Goal: Navigation & Orientation: Find specific page/section

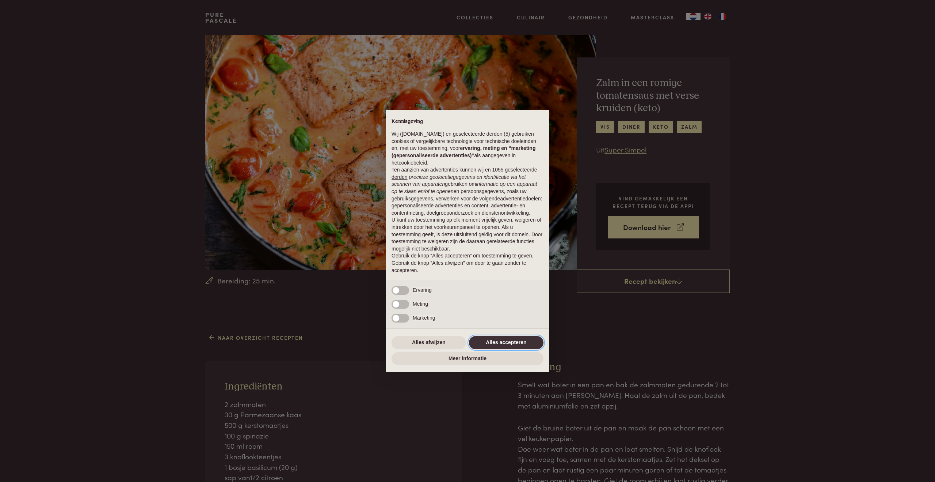
click at [517, 342] on button "Alles accepteren" at bounding box center [506, 342] width 75 height 13
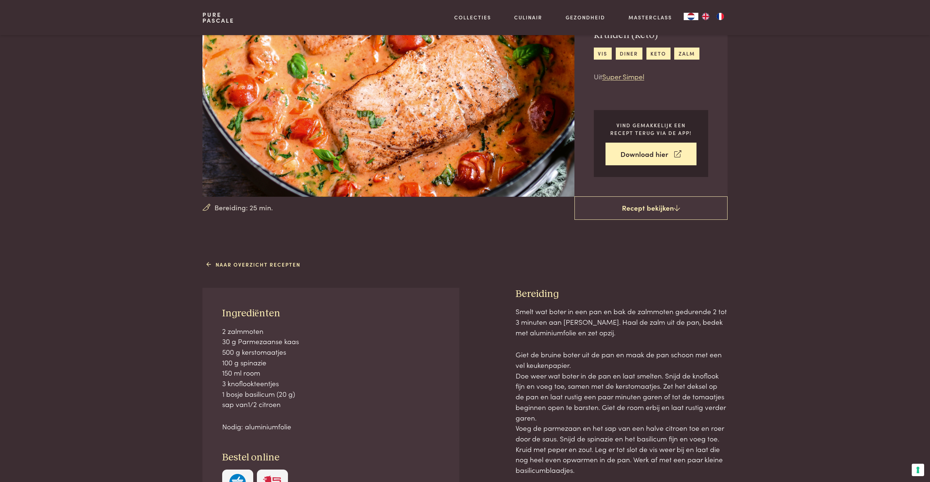
scroll to position [110, 0]
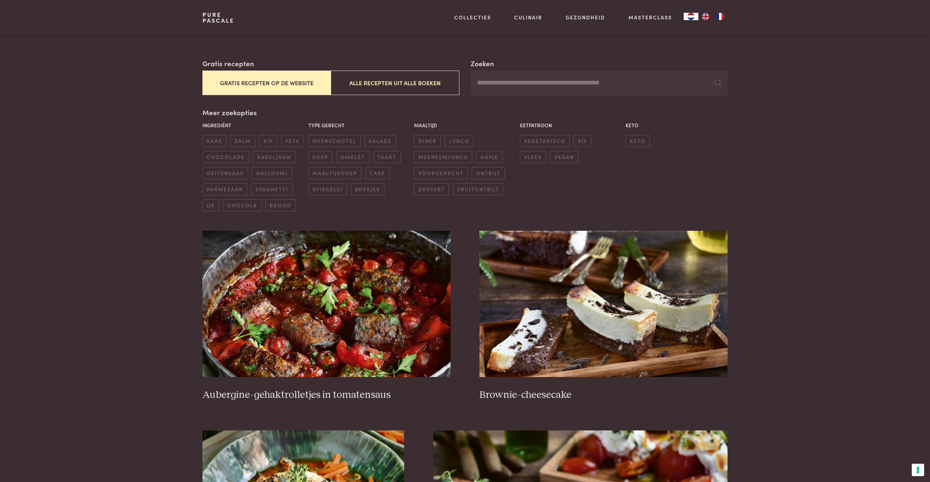
scroll to position [146, 0]
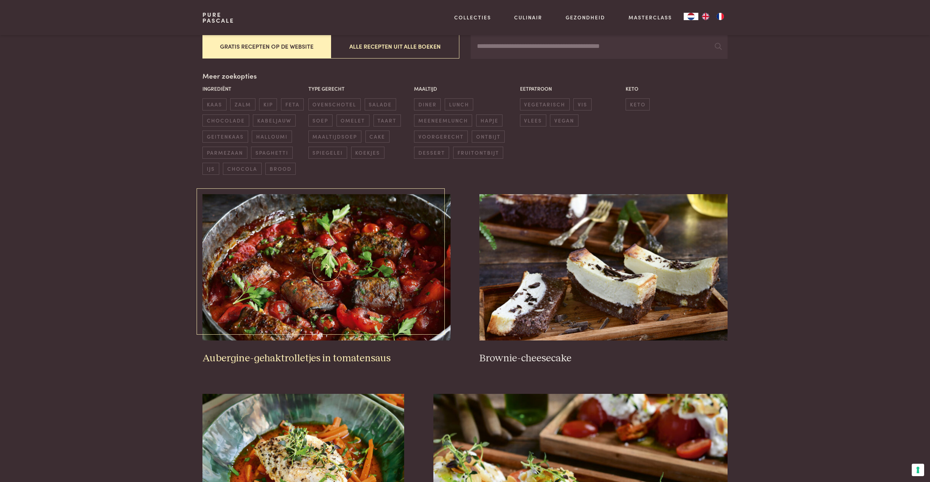
click at [397, 287] on img at bounding box center [326, 267] width 248 height 146
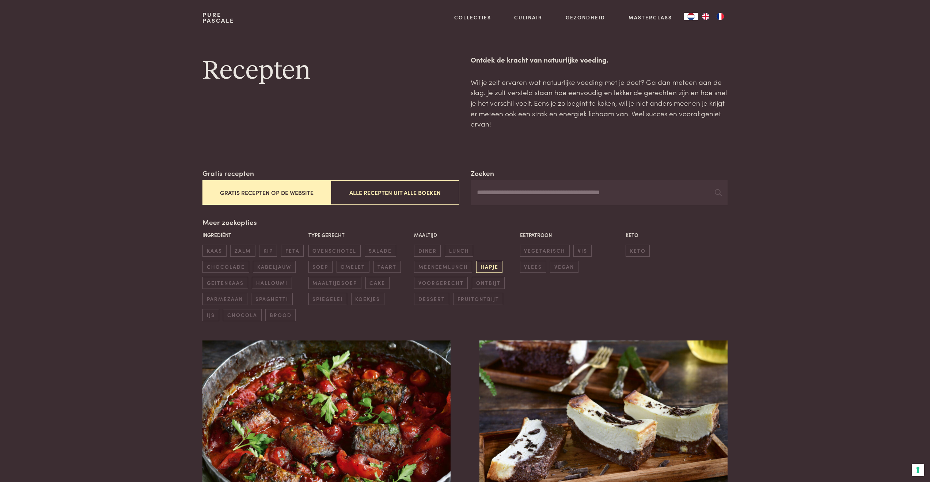
click at [494, 266] on span "hapje" at bounding box center [489, 267] width 26 height 12
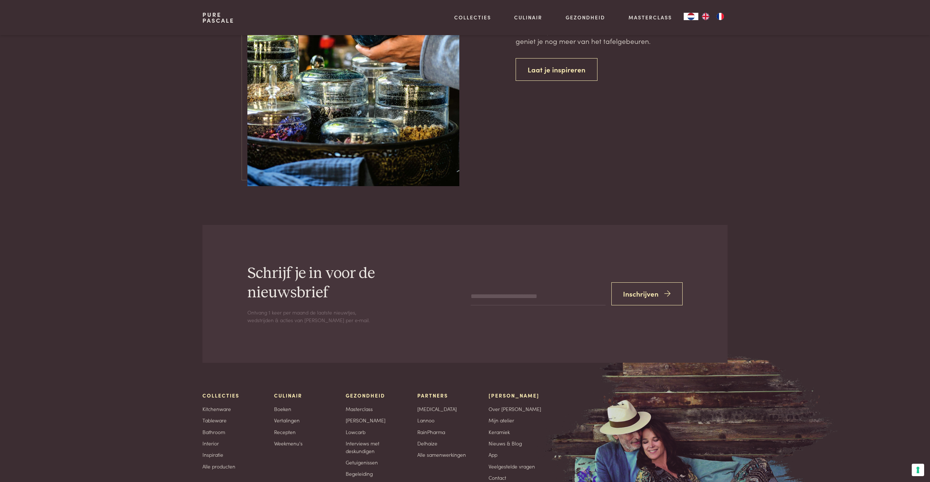
scroll to position [2537, 0]
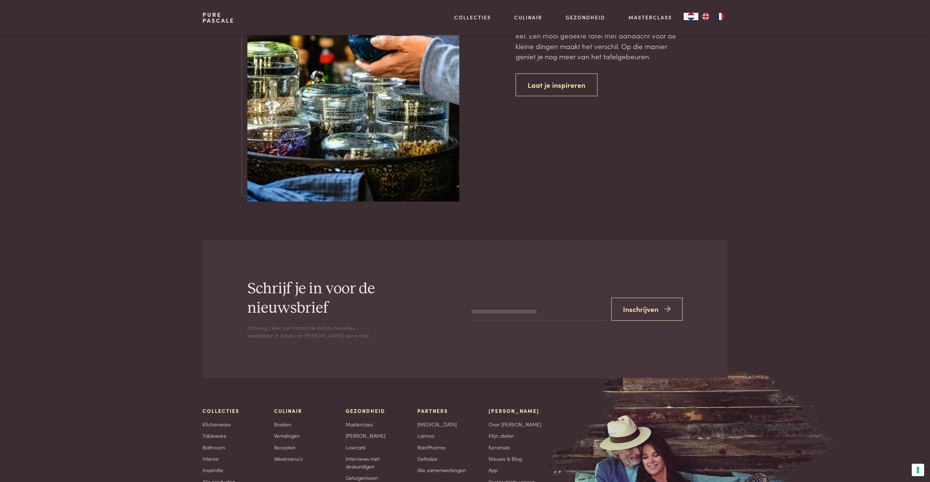
scroll to position [2537, 0]
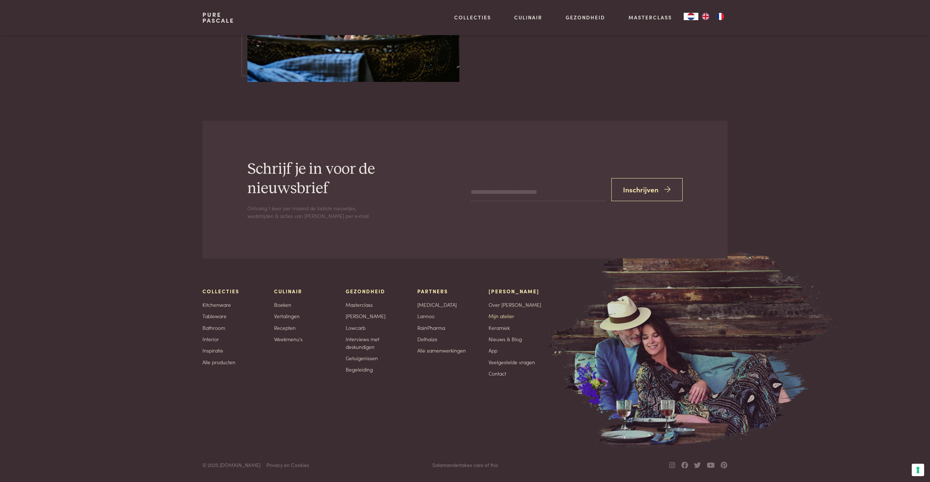
click at [496, 316] on link "Mijn atelier" at bounding box center [502, 316] width 26 height 8
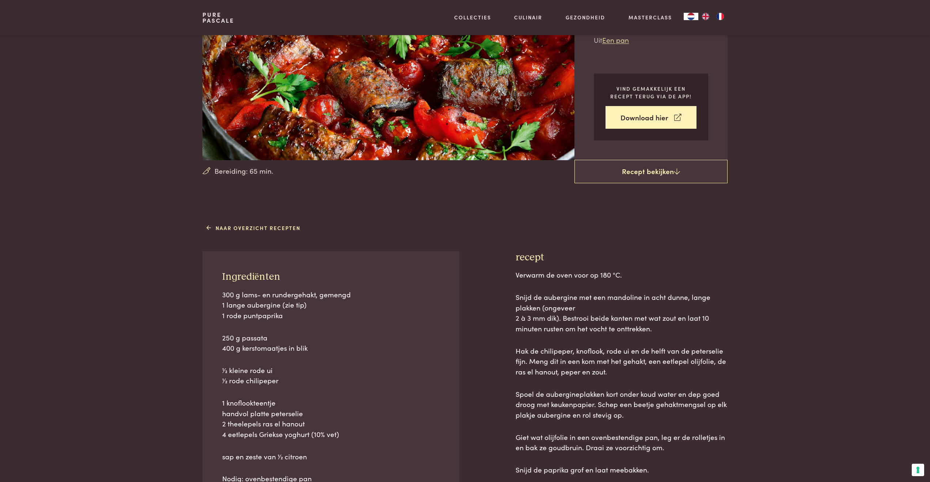
scroll to position [73, 0]
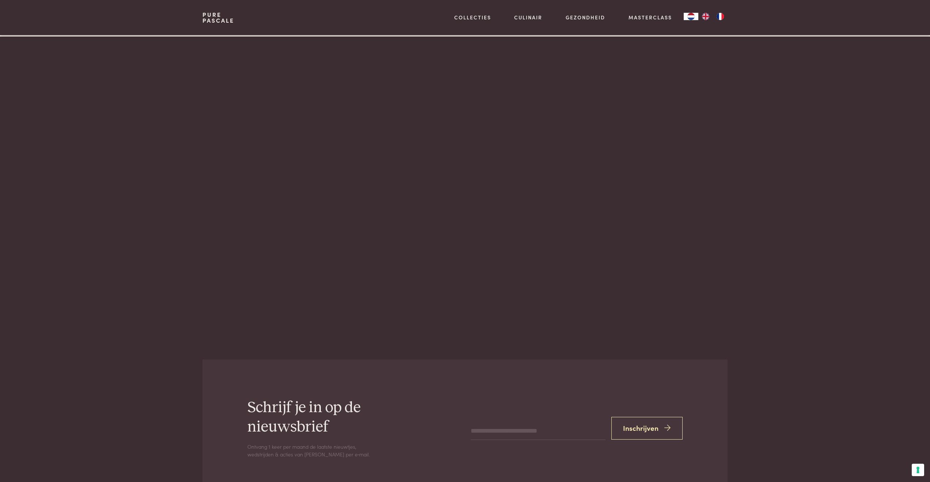
scroll to position [1462, 0]
